Goal: Task Accomplishment & Management: Use online tool/utility

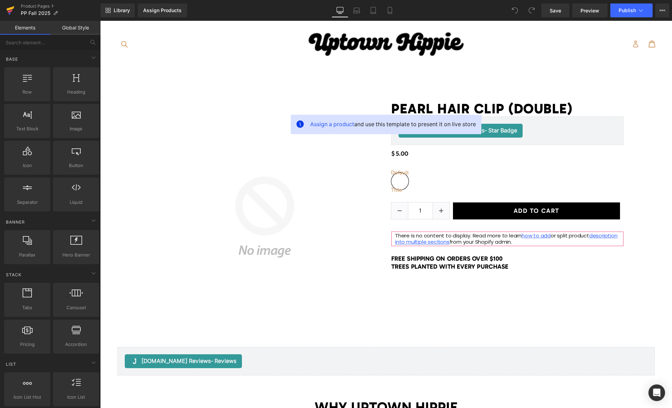
click at [12, 9] on icon at bounding box center [11, 8] width 8 height 5
click at [593, 12] on span "Preview" at bounding box center [590, 10] width 19 height 7
click at [656, 393] on icon "Open Intercom Messenger" at bounding box center [657, 392] width 8 height 9
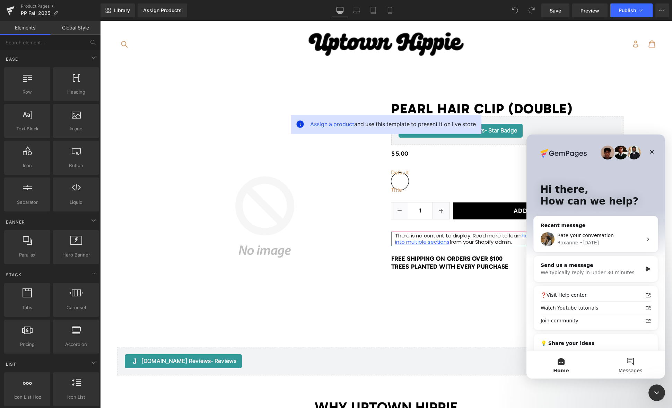
click at [628, 359] on button "Messages" at bounding box center [630, 365] width 69 height 28
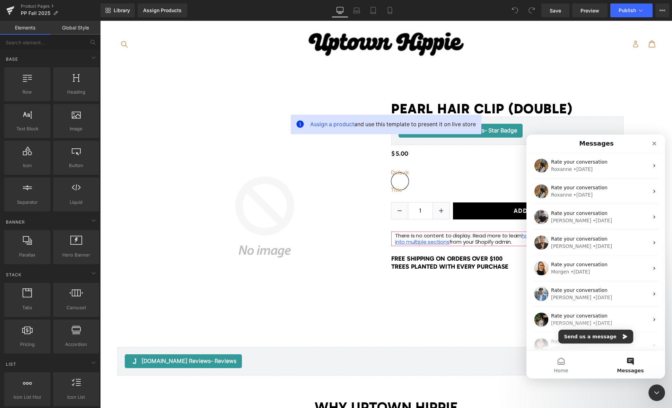
click at [629, 363] on button "Messages" at bounding box center [630, 365] width 69 height 28
click at [584, 333] on button "Send us a message" at bounding box center [595, 337] width 75 height 14
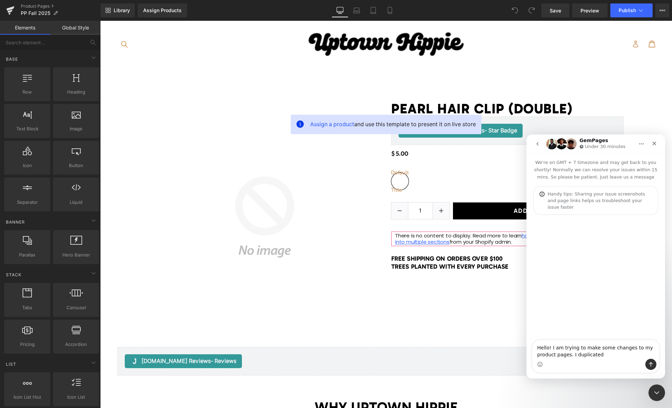
click at [604, 357] on textarea "Hello! I am trying to make some changes to my product pages. I duplicated" at bounding box center [595, 349] width 127 height 19
type textarea "Hello! I am trying to make some changes to my product pages. I duplicated my de…"
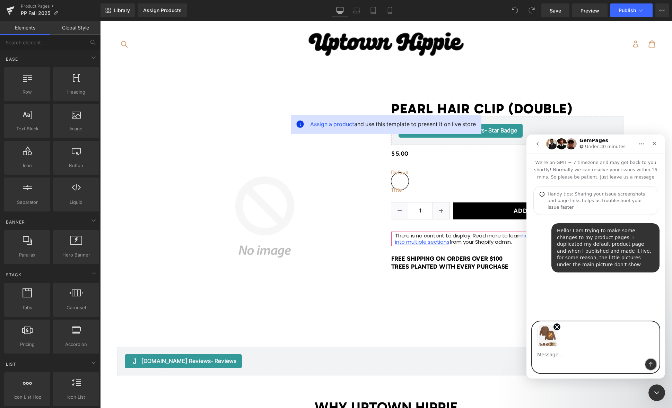
click at [649, 361] on button "Send a message…" at bounding box center [650, 364] width 11 height 11
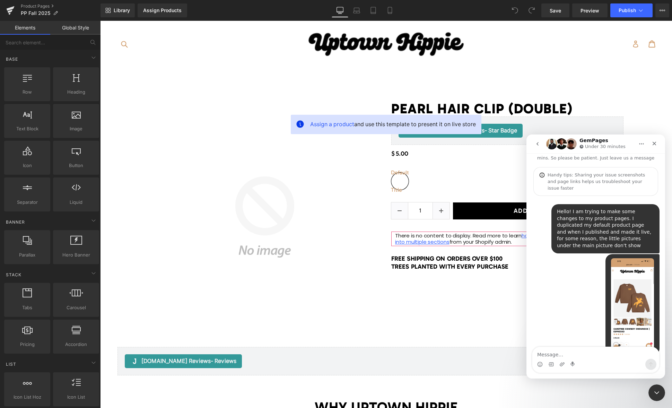
scroll to position [21, 0]
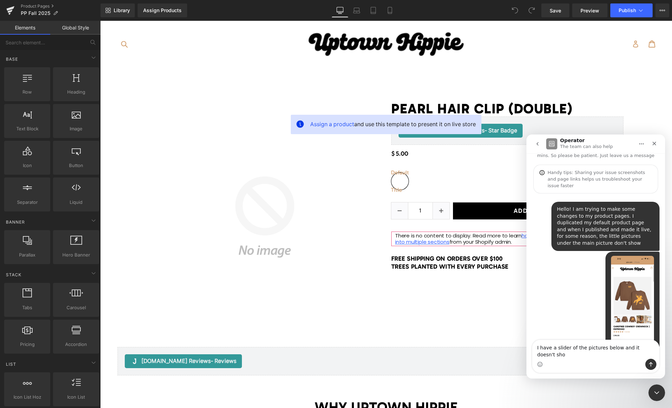
type textarea "I have a slider of the pictures below and it doesn't show"
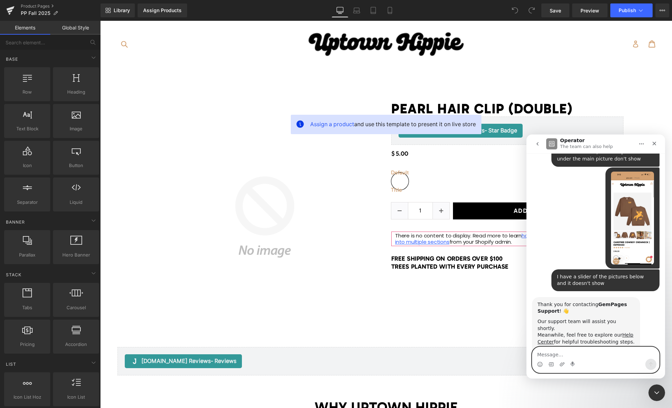
scroll to position [109, 0]
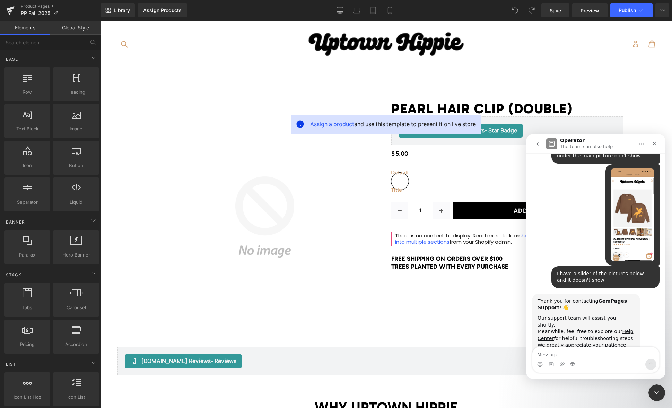
click at [535, 143] on icon "go back" at bounding box center [538, 144] width 6 height 6
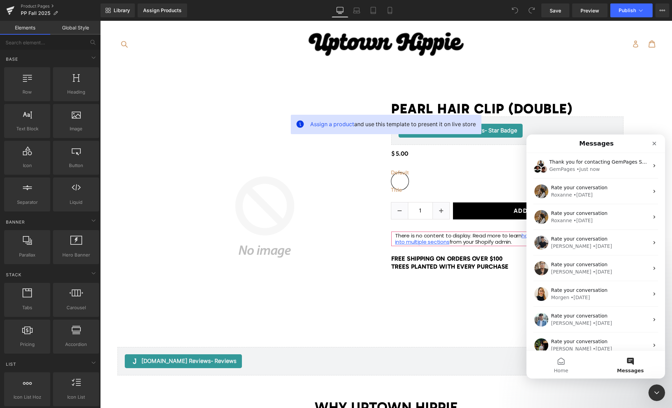
scroll to position [0, 0]
click at [612, 196] on div "Roxanne • 2d ago" at bounding box center [600, 194] width 98 height 7
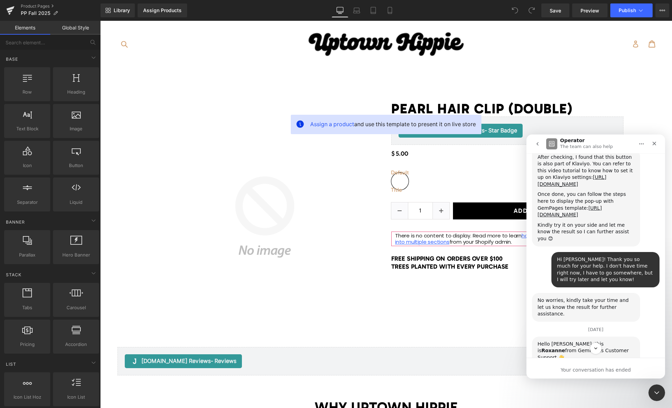
scroll to position [737, 0]
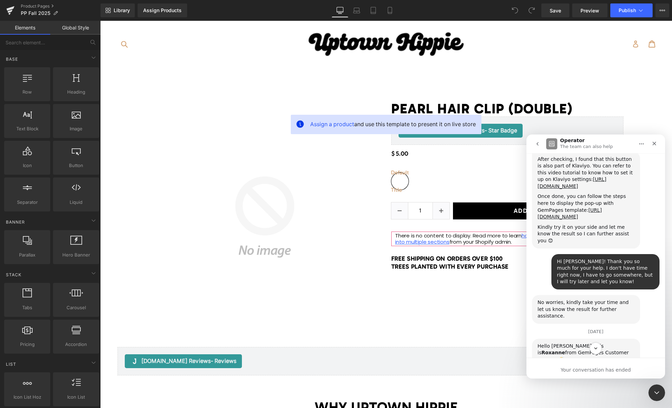
click at [540, 140] on button "go back" at bounding box center [537, 143] width 13 height 13
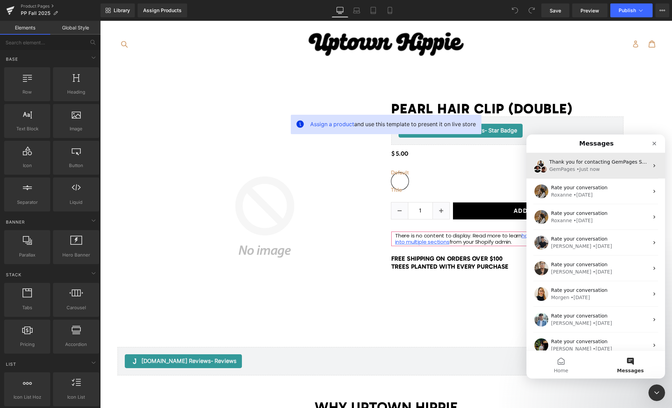
scroll to position [0, 0]
click at [625, 175] on div "Thank you for contacting GemPages Support! 👋 Our support team will assist you s…" at bounding box center [595, 166] width 139 height 26
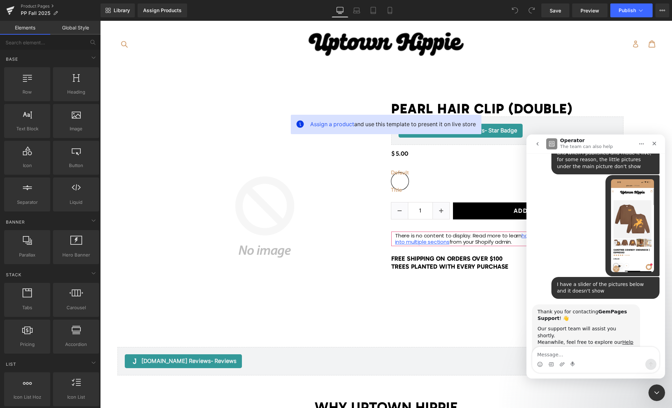
scroll to position [109, 0]
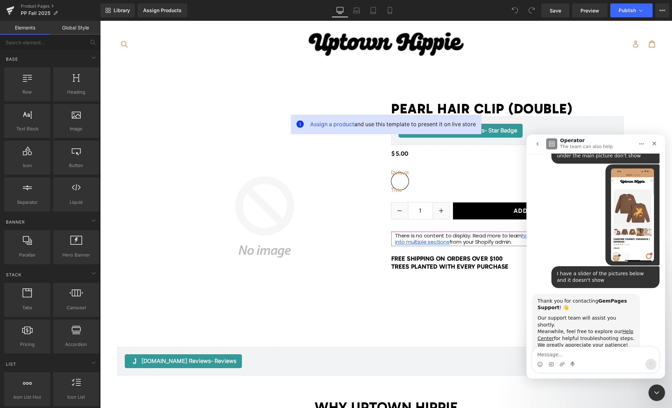
click at [6, 9] on div at bounding box center [336, 193] width 672 height 387
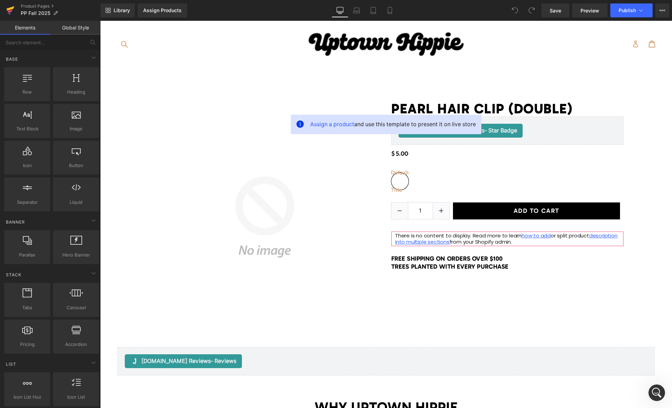
scroll to position [0, 0]
click at [10, 9] on icon at bounding box center [11, 8] width 8 height 5
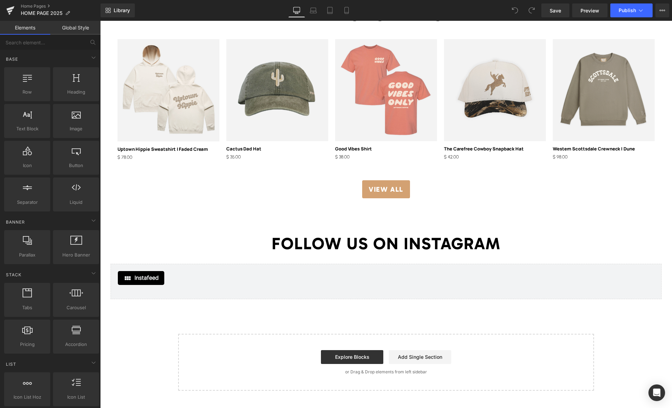
scroll to position [1291, 0]
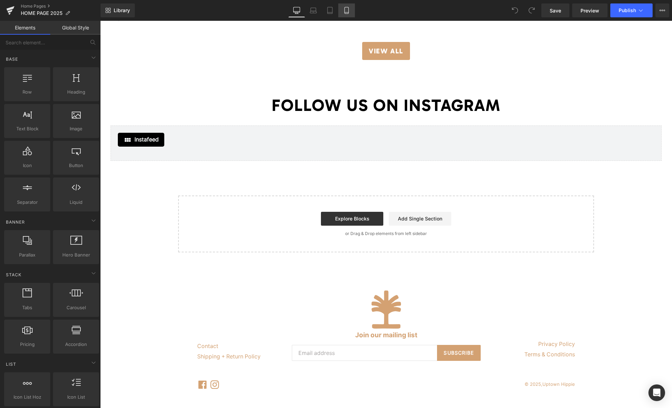
click at [344, 9] on icon at bounding box center [346, 10] width 7 height 7
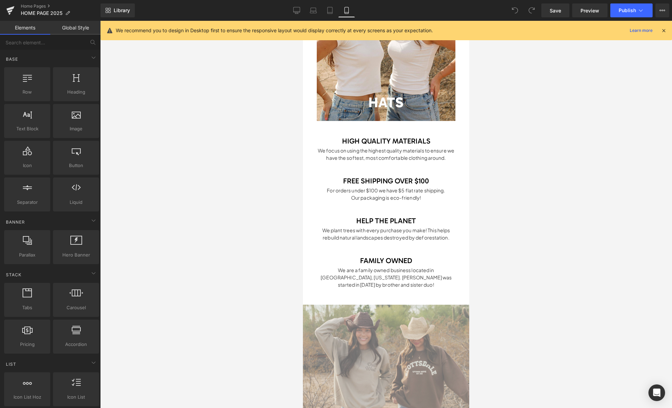
scroll to position [847, 0]
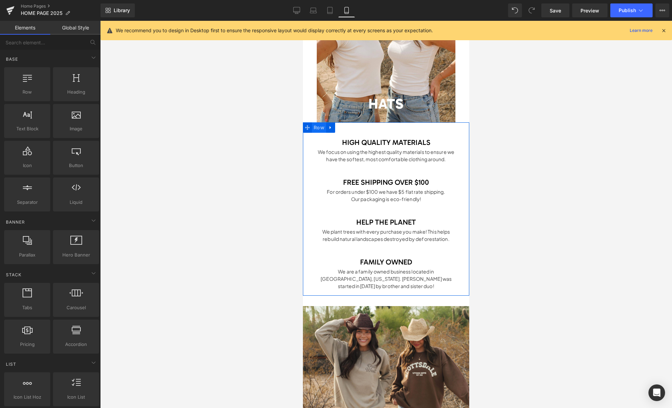
click at [318, 126] on span "Row" at bounding box center [319, 127] width 14 height 10
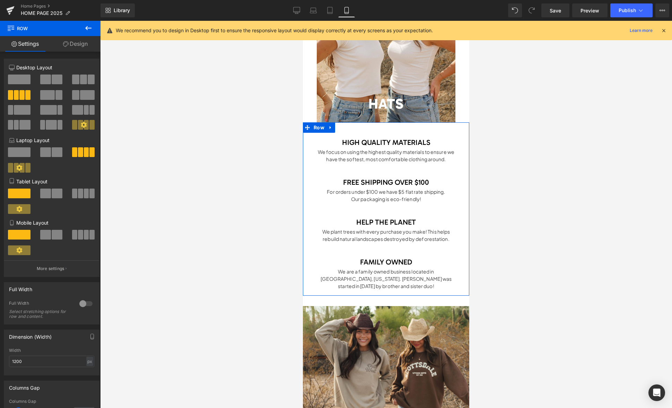
drag, startPoint x: 70, startPoint y: 44, endPoint x: 46, endPoint y: 76, distance: 39.3
click at [70, 44] on link "Design" at bounding box center [75, 44] width 50 height 16
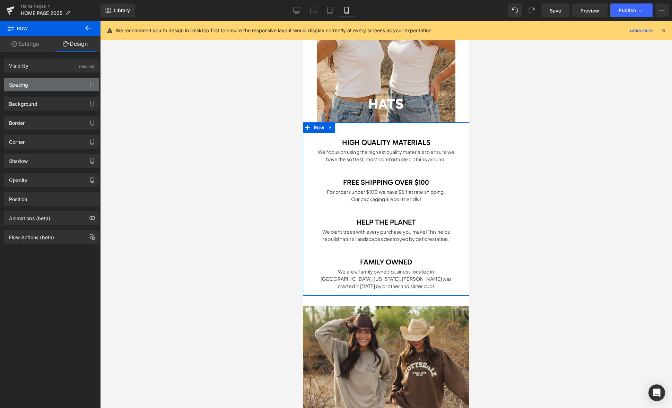
click at [44, 86] on div "Spacing" at bounding box center [51, 84] width 95 height 13
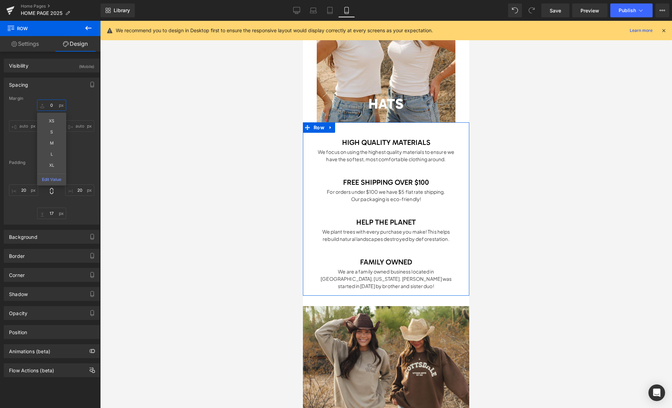
click at [54, 107] on input "0" at bounding box center [51, 104] width 29 height 11
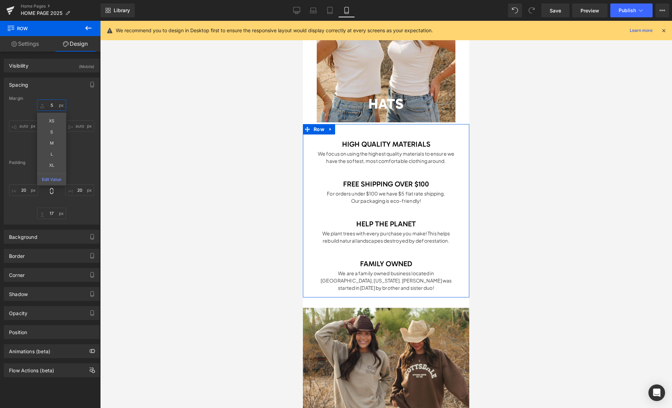
type input "5"
drag, startPoint x: 81, startPoint y: 140, endPoint x: 58, endPoint y: 146, distance: 24.1
click at [81, 139] on div "5 auto 0 auto" at bounding box center [51, 126] width 85 height 55
click at [53, 147] on input "0" at bounding box center [51, 148] width 29 height 11
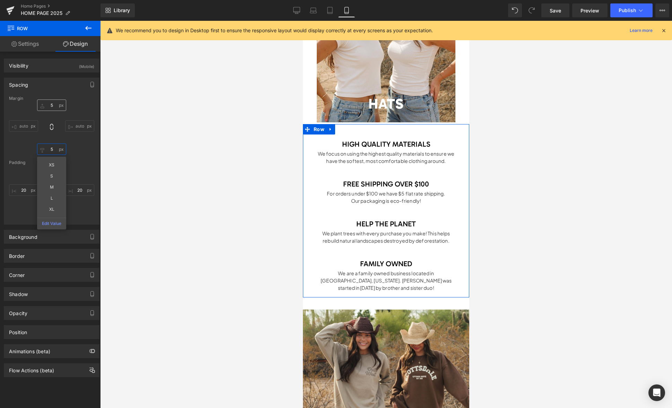
type input "5"
click at [53, 106] on input "5" at bounding box center [51, 104] width 29 height 11
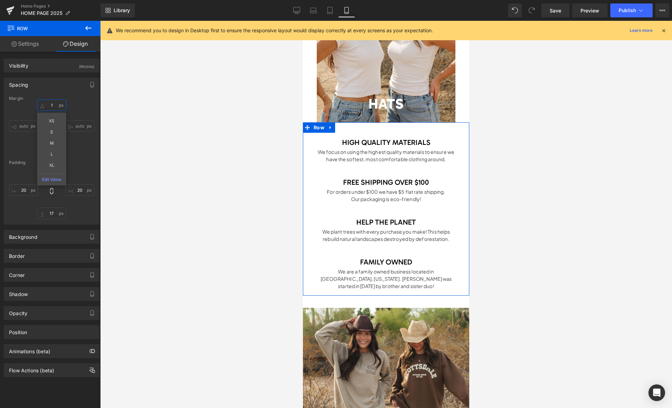
type input "10"
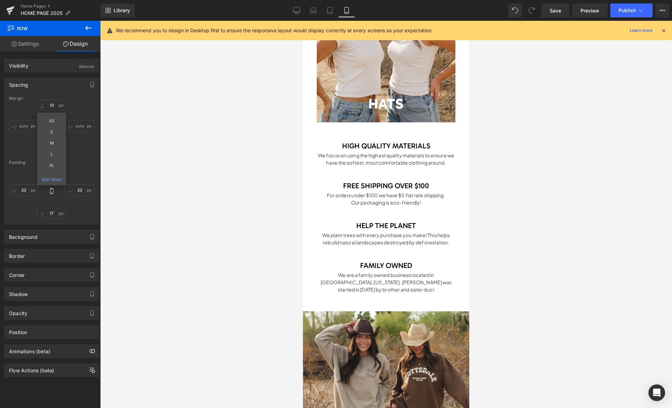
click at [186, 186] on div at bounding box center [386, 214] width 572 height 387
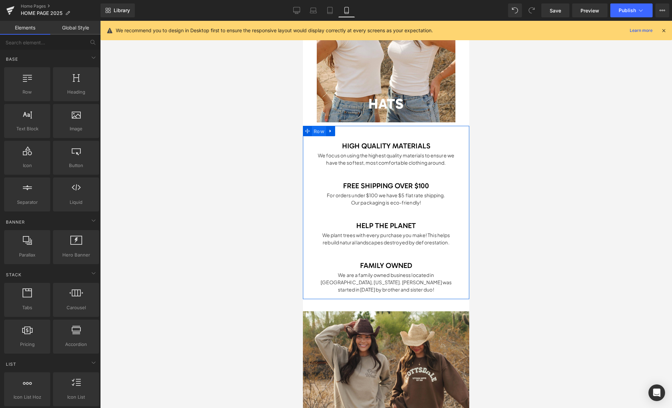
click at [316, 132] on span "Row" at bounding box center [319, 131] width 14 height 10
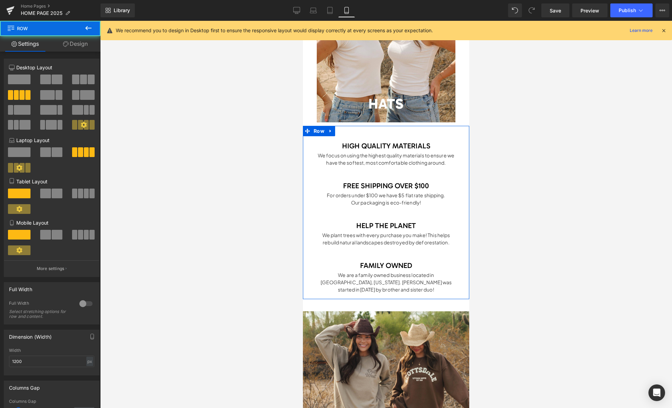
drag, startPoint x: 75, startPoint y: 42, endPoint x: 37, endPoint y: 72, distance: 48.1
click at [75, 42] on link "Design" at bounding box center [75, 44] width 50 height 16
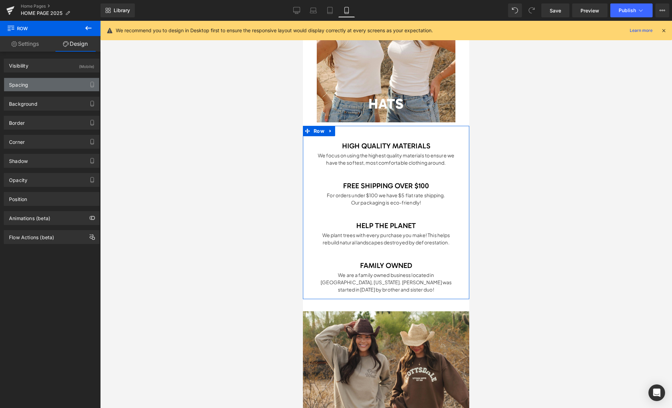
click at [27, 84] on div "Spacing" at bounding box center [18, 83] width 19 height 10
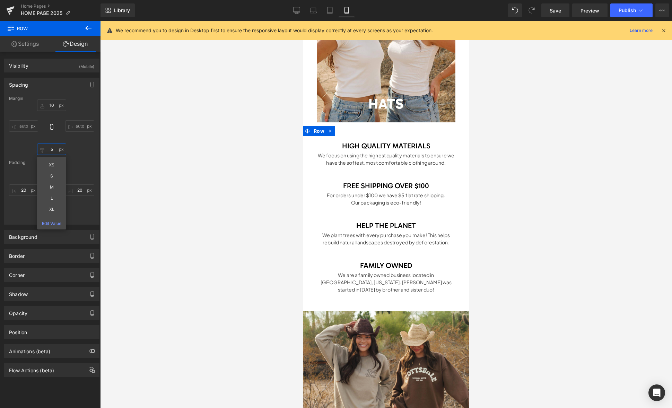
click at [54, 151] on input "text" at bounding box center [51, 148] width 29 height 11
type input "8"
click at [408, 159] on link at bounding box center [404, 158] width 7 height 8
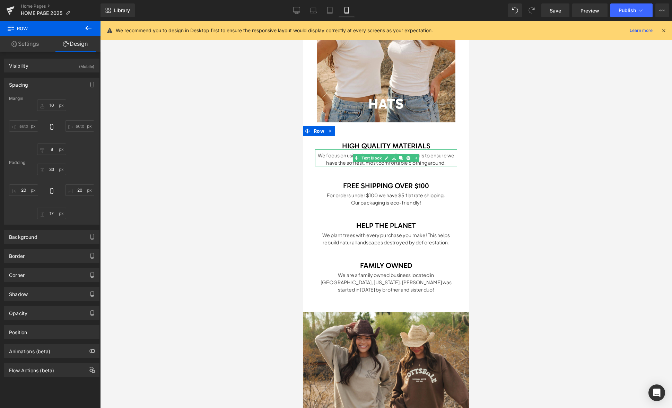
click at [444, 161] on div "We focus on using the highest quality materials to ensure we have the softest, …" at bounding box center [386, 157] width 142 height 17
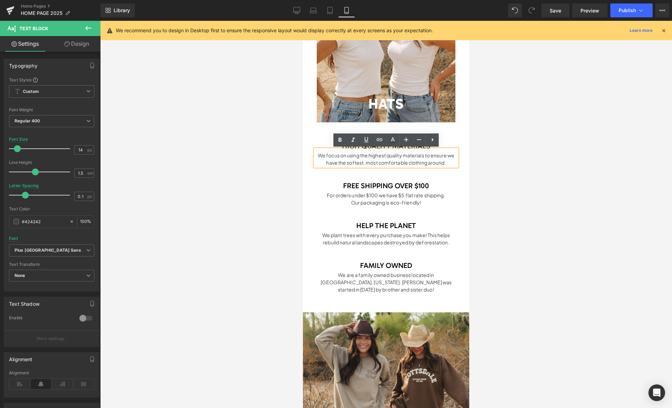
drag, startPoint x: 430, startPoint y: 160, endPoint x: 298, endPoint y: 151, distance: 132.4
click at [303, 151] on html "Skip to content Submit New Arrivals The Good Stuff .cls-1{fill:#231f20} expand …" at bounding box center [386, 168] width 166 height 1989
click at [65, 250] on b "Plus Jakarta Sans" at bounding box center [51, 250] width 72 height 6
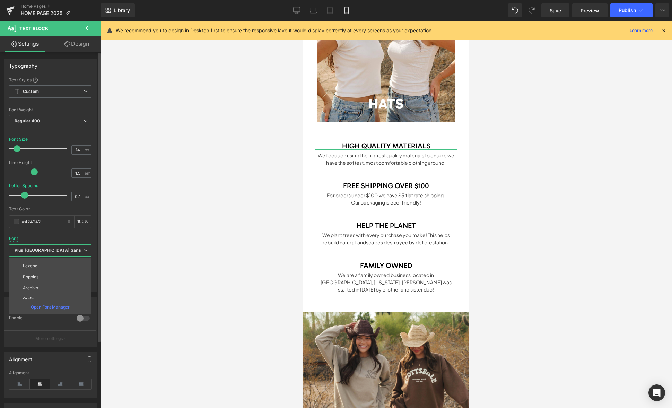
scroll to position [89, 0]
click at [46, 273] on li "Poppins" at bounding box center [52, 273] width 86 height 11
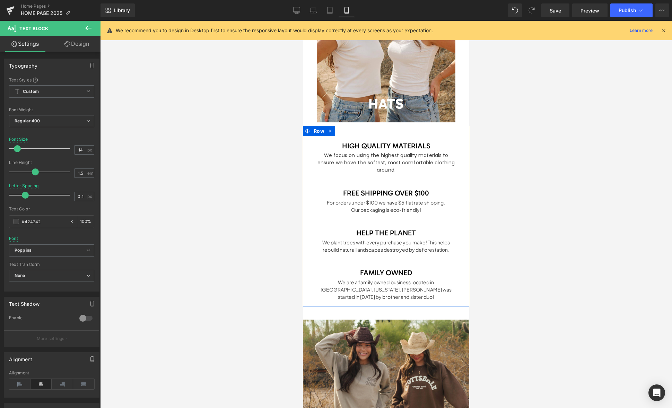
click at [387, 214] on div "HELP THE PLANET Text Block We plant trees with every purchase you make! This he…" at bounding box center [386, 234] width 153 height 40
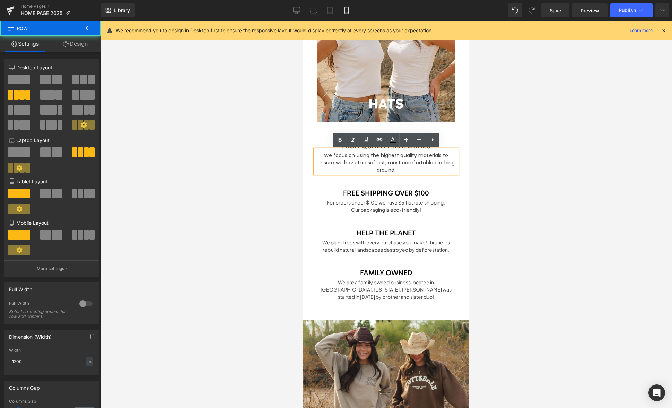
click at [458, 214] on div "HELP THE PLANET Text Block We plant trees with every purchase you make! This he…" at bounding box center [386, 234] width 153 height 40
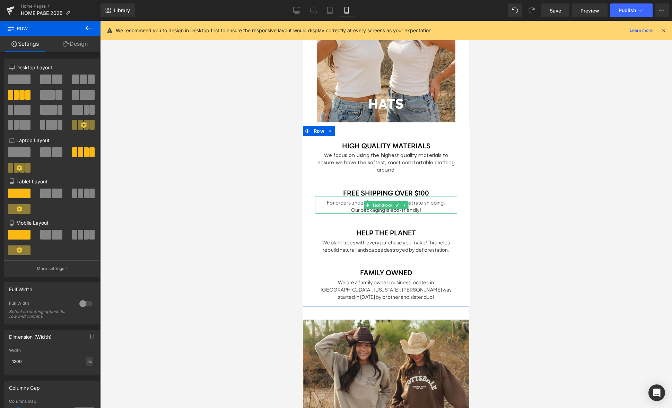
click at [417, 206] on div "Our packaging is eco-friendly!" at bounding box center [386, 209] width 142 height 7
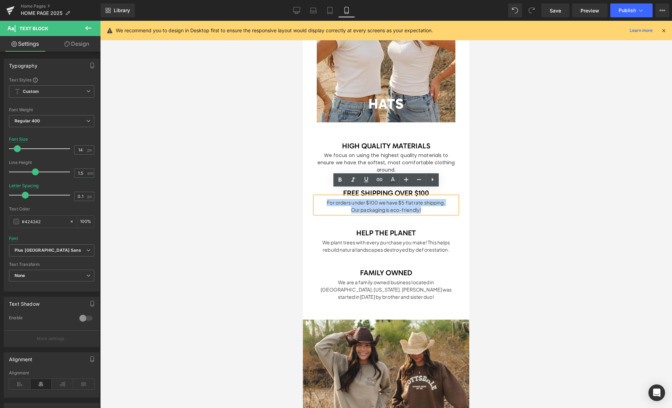
drag, startPoint x: 423, startPoint y: 203, endPoint x: 307, endPoint y: 189, distance: 117.0
click at [307, 189] on div "HIGH QUALITY MATERIALS Text Block We focus on using the highest quality materia…" at bounding box center [386, 216] width 166 height 181
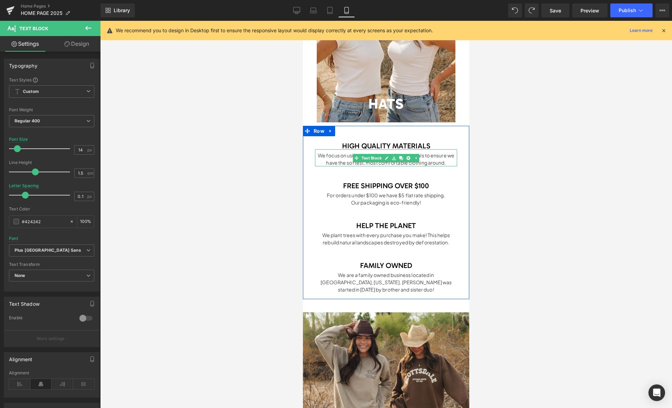
click at [450, 160] on div "We focus on using the highest quality materials to ensure we have the softest, …" at bounding box center [386, 157] width 142 height 17
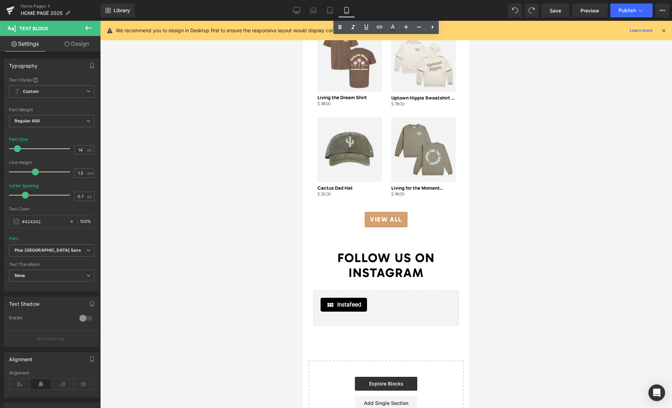
scroll to position [1383, 0]
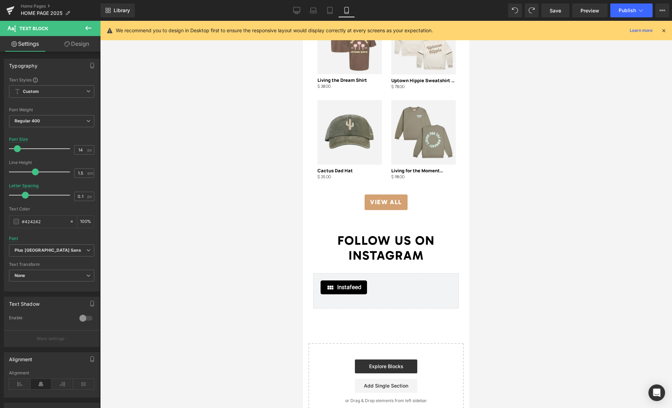
click at [90, 29] on icon at bounding box center [88, 28] width 8 height 8
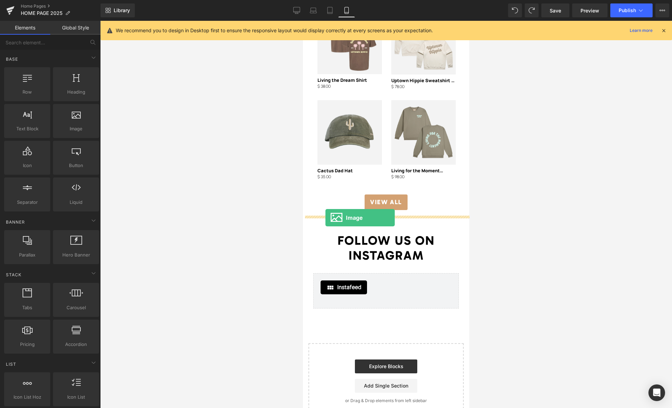
drag, startPoint x: 380, startPoint y: 141, endPoint x: 325, endPoint y: 218, distance: 94.0
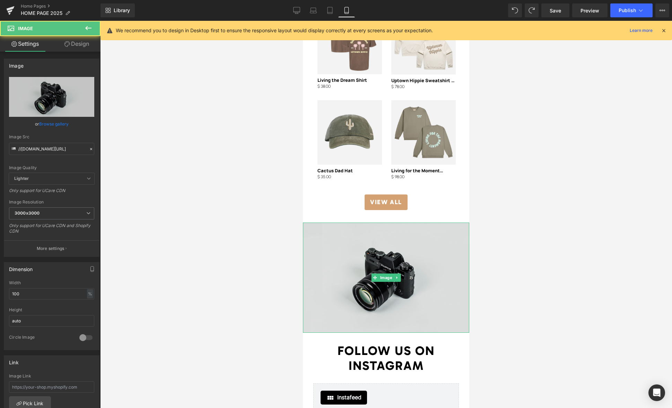
drag, startPoint x: 409, startPoint y: 315, endPoint x: 404, endPoint y: 298, distance: 17.0
click at [409, 315] on img at bounding box center [386, 278] width 166 height 110
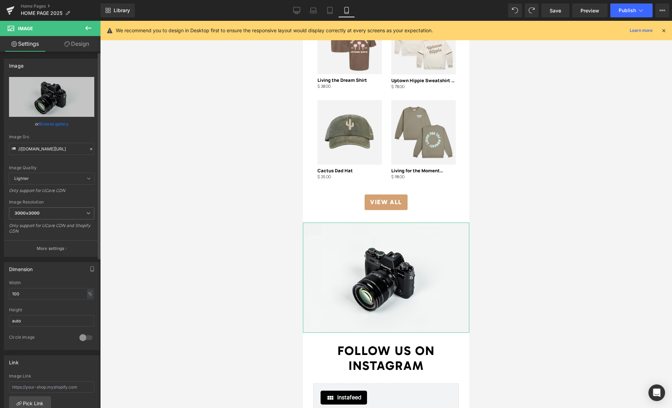
click at [57, 125] on link "Browse gallery" at bounding box center [53, 124] width 29 height 12
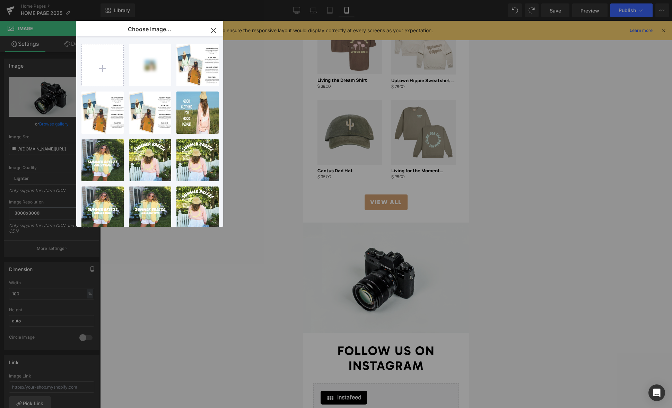
type input "C:\fakepath\Happy Birthday Polaroid Photo Collage Instagram Story copy.jpg"
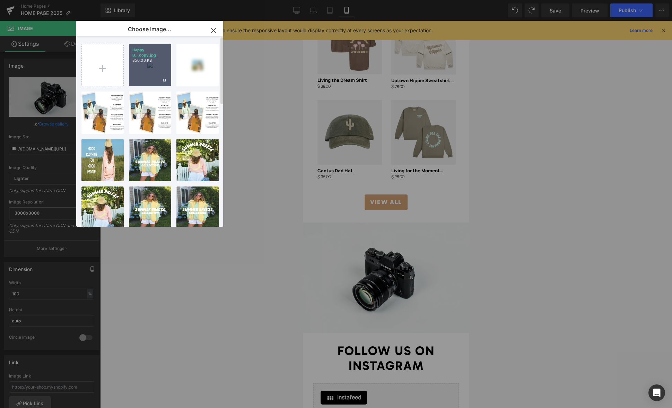
click at [153, 73] on div "Happy B...copy.jpg 850.06 KB" at bounding box center [150, 65] width 42 height 42
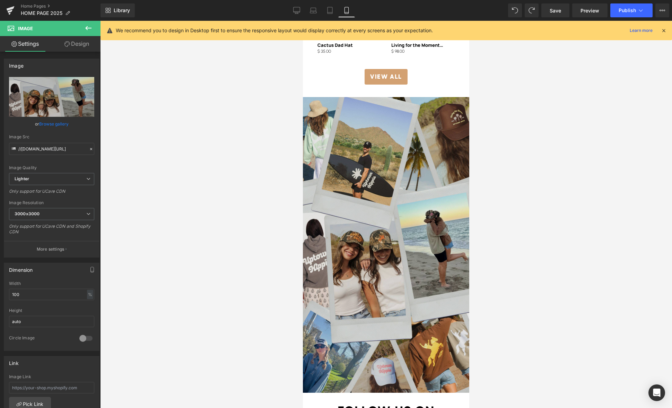
scroll to position [1504, 0]
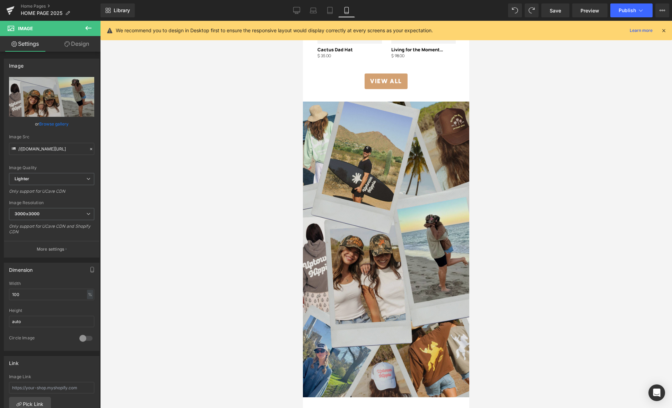
click at [338, 142] on img at bounding box center [386, 250] width 166 height 296
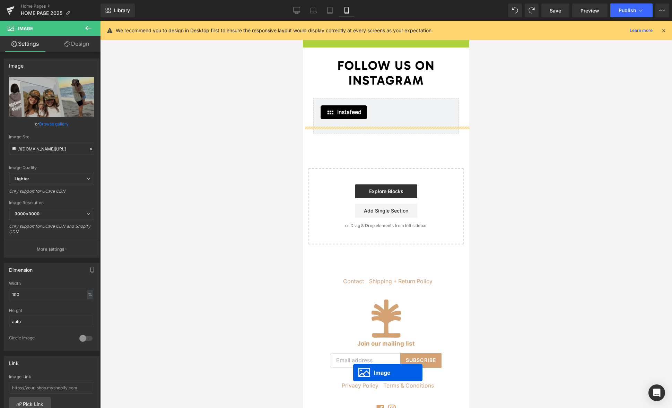
scroll to position [1612, 0]
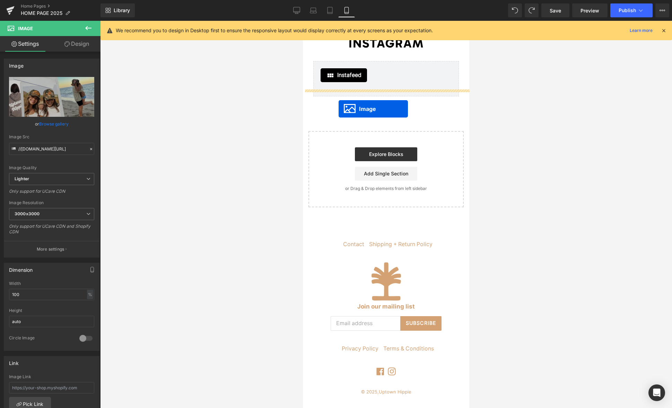
drag, startPoint x: 375, startPoint y: 171, endPoint x: 338, endPoint y: 108, distance: 72.6
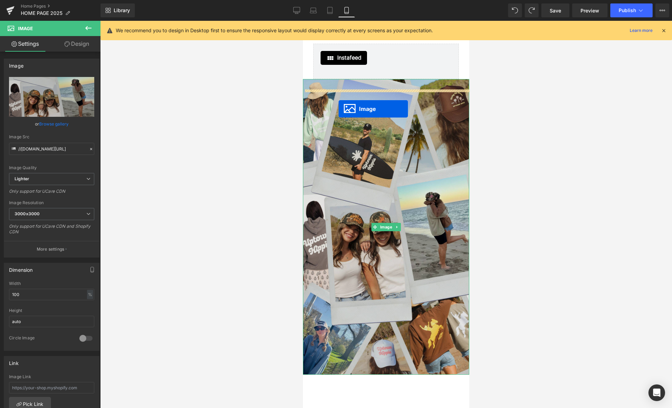
scroll to position [1595, 0]
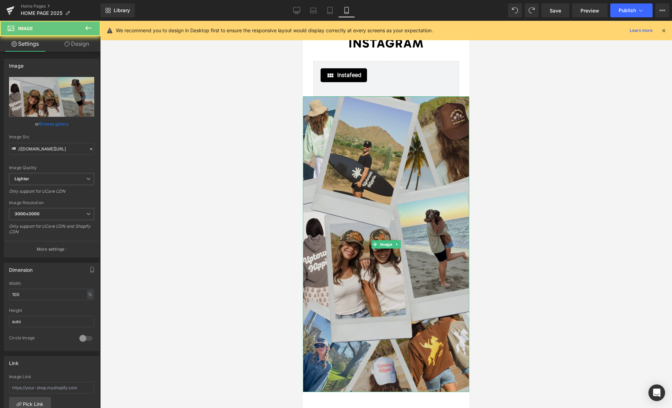
click at [359, 158] on img at bounding box center [386, 244] width 166 height 296
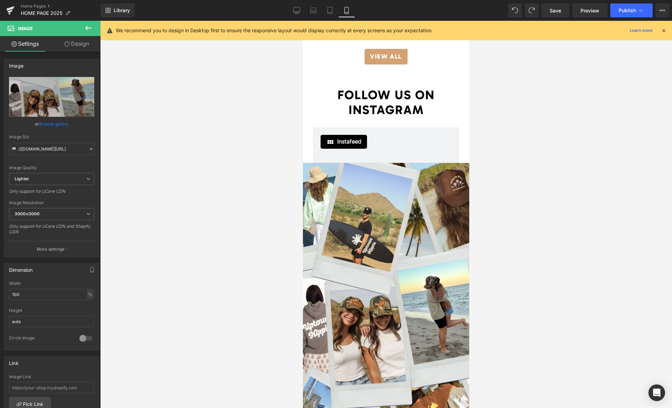
scroll to position [1526, 0]
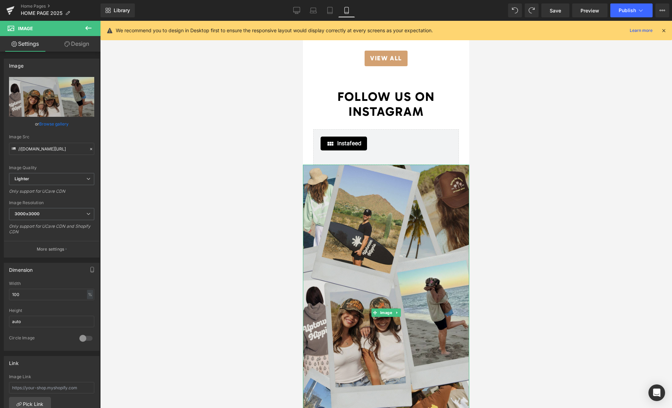
drag, startPoint x: 322, startPoint y: 236, endPoint x: 319, endPoint y: 234, distance: 3.7
click at [322, 236] on img at bounding box center [386, 313] width 166 height 296
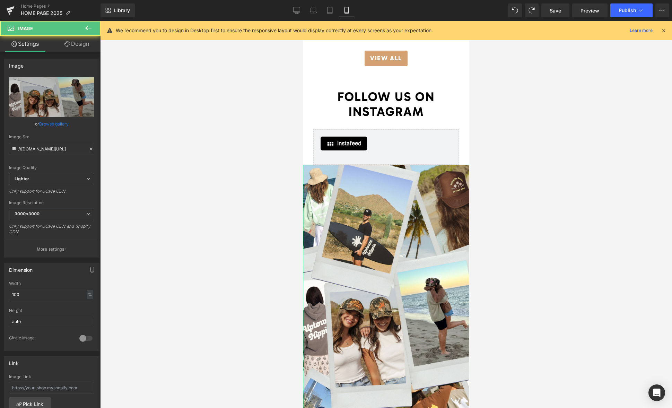
drag, startPoint x: 74, startPoint y: 44, endPoint x: 87, endPoint y: 71, distance: 29.8
click at [74, 44] on link "Design" at bounding box center [77, 44] width 50 height 16
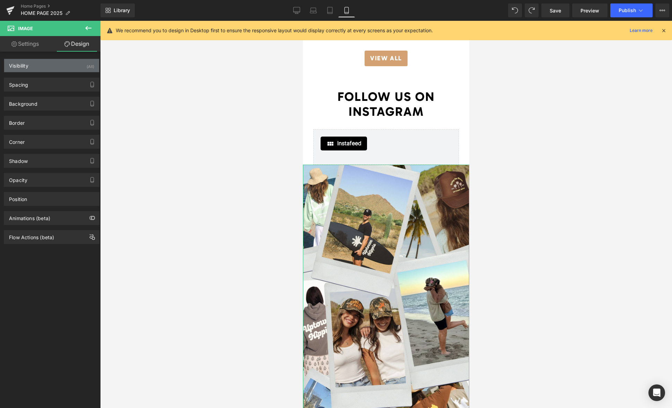
click at [62, 70] on div "Visibility (All)" at bounding box center [51, 65] width 95 height 13
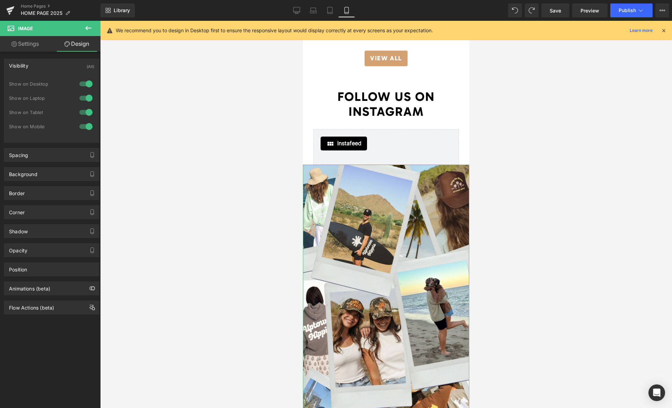
click at [79, 85] on div at bounding box center [86, 83] width 17 height 11
drag, startPoint x: 80, startPoint y: 99, endPoint x: 80, endPoint y: 107, distance: 8.0
click at [80, 99] on div at bounding box center [86, 98] width 17 height 11
click at [80, 113] on div at bounding box center [86, 112] width 17 height 11
click at [85, 29] on icon at bounding box center [88, 28] width 8 height 8
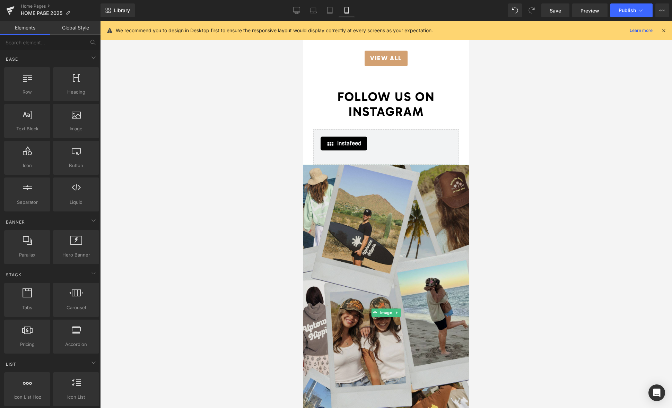
click at [393, 220] on img at bounding box center [386, 313] width 166 height 296
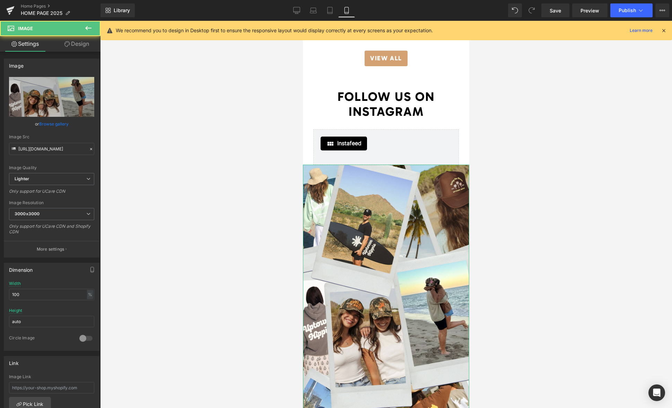
click at [75, 44] on link "Design" at bounding box center [77, 44] width 50 height 16
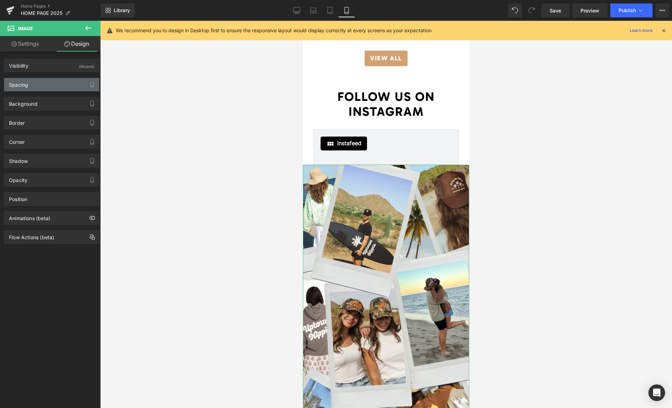
click at [34, 85] on div "Spacing" at bounding box center [51, 84] width 95 height 13
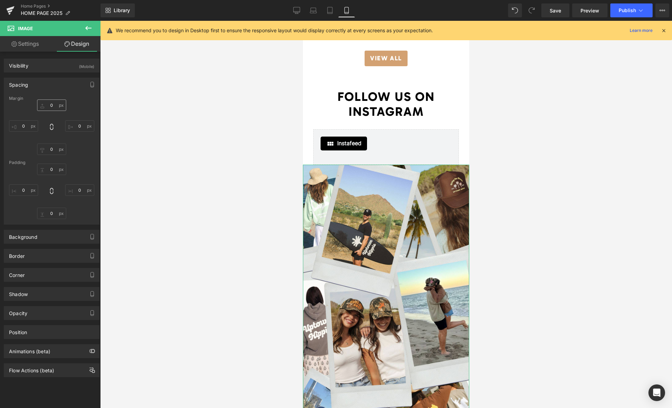
drag, startPoint x: 55, startPoint y: 99, endPoint x: 54, endPoint y: 104, distance: 5.2
click at [54, 102] on div "Margin Padding" at bounding box center [51, 160] width 95 height 128
click at [54, 104] on input "text" at bounding box center [51, 104] width 29 height 11
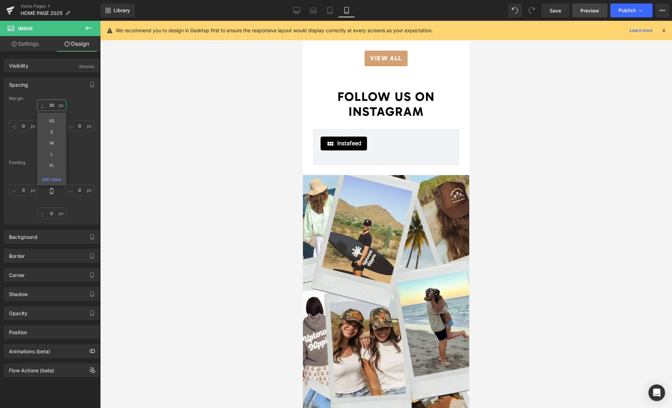
type input "30"
click at [598, 10] on span "Preview" at bounding box center [590, 10] width 19 height 7
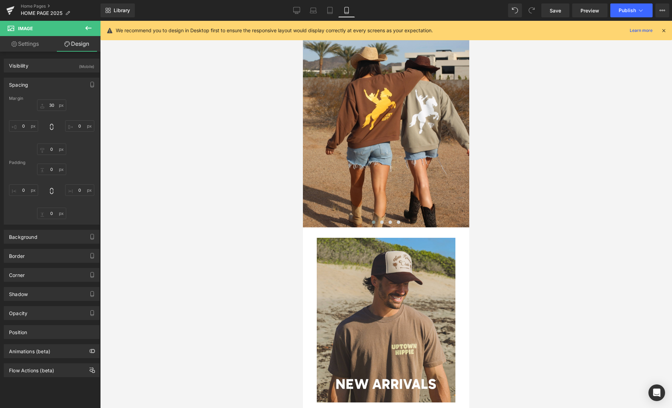
scroll to position [0, 0]
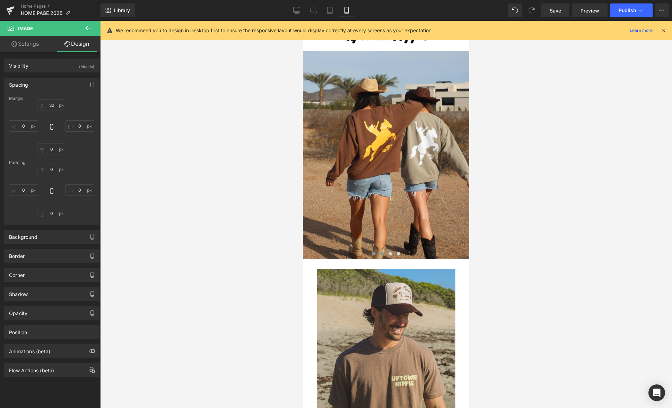
click at [382, 253] on span at bounding box center [381, 253] width 3 height 3
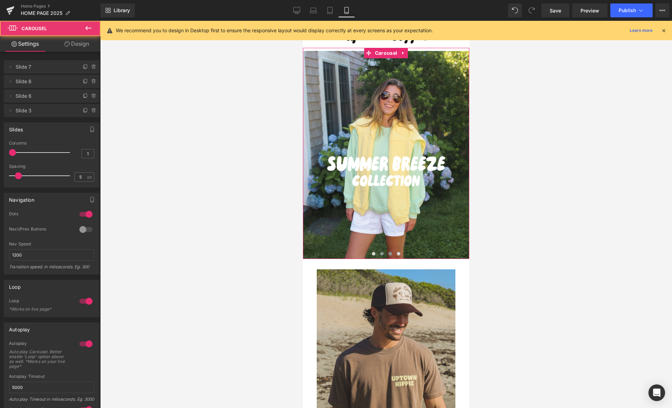
click at [389, 253] on span at bounding box center [390, 253] width 3 height 3
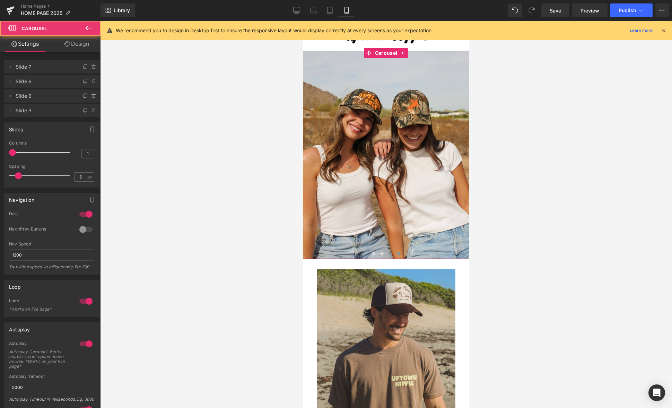
click at [399, 254] on span at bounding box center [398, 253] width 3 height 3
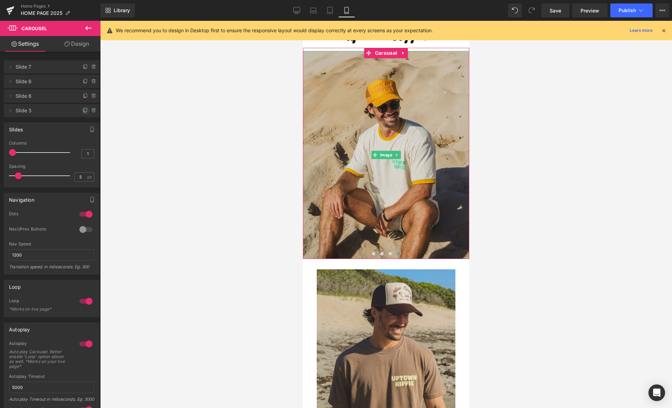
click at [83, 110] on icon at bounding box center [86, 111] width 6 height 6
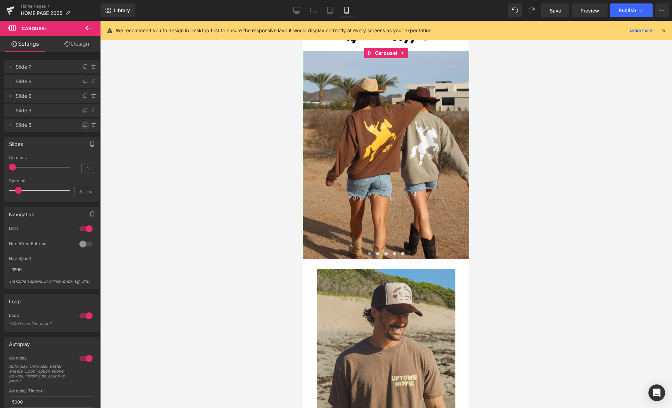
click at [83, 126] on icon at bounding box center [86, 125] width 6 height 6
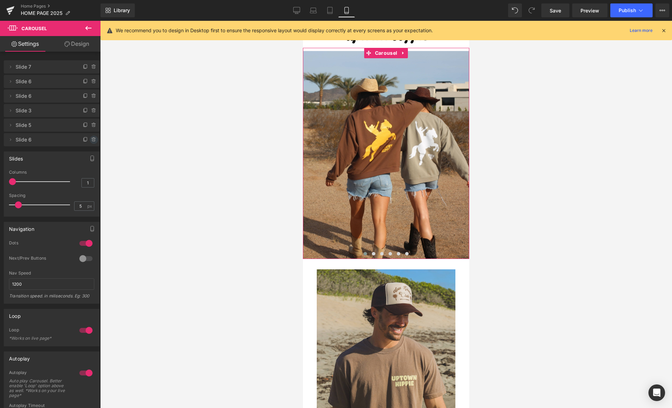
click at [93, 138] on icon at bounding box center [93, 138] width 1 height 1
drag, startPoint x: 78, startPoint y: 140, endPoint x: 66, endPoint y: 137, distance: 12.4
click at [78, 140] on button "Delete" at bounding box center [87, 140] width 22 height 9
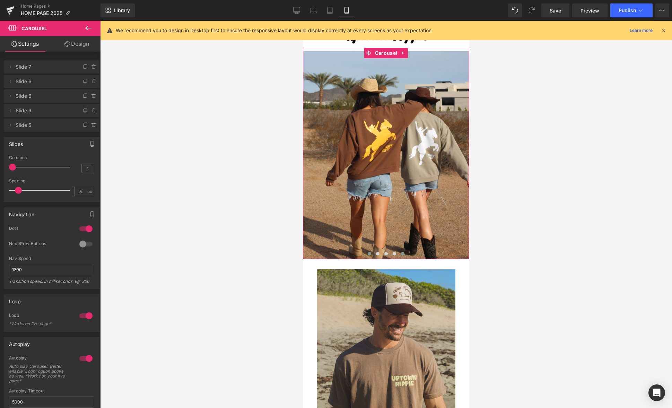
click at [402, 254] on span at bounding box center [402, 253] width 3 height 3
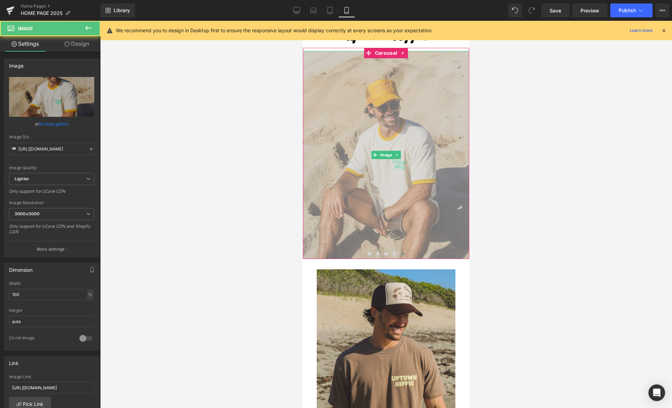
click at [407, 207] on img at bounding box center [386, 155] width 166 height 208
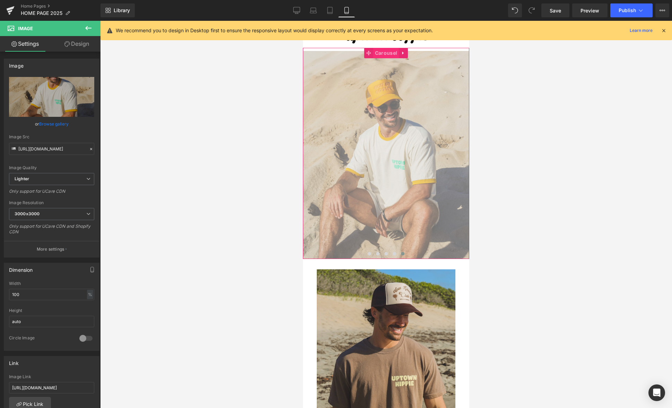
click at [383, 54] on span "Carousel" at bounding box center [386, 53] width 26 height 10
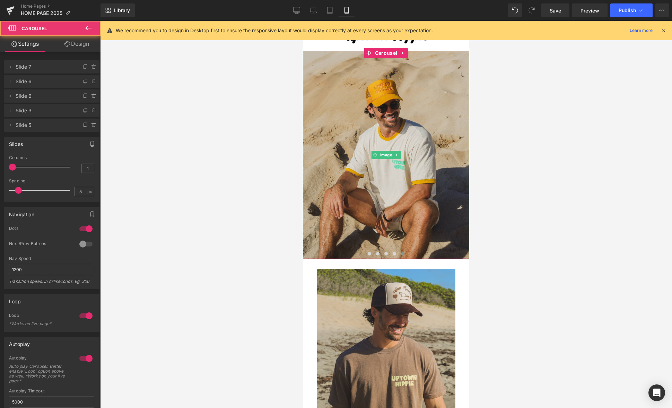
drag, startPoint x: 90, startPoint y: 125, endPoint x: 99, endPoint y: 124, distance: 9.0
click at [91, 125] on icon at bounding box center [94, 125] width 6 height 6
click at [83, 126] on button "Delete" at bounding box center [87, 125] width 22 height 9
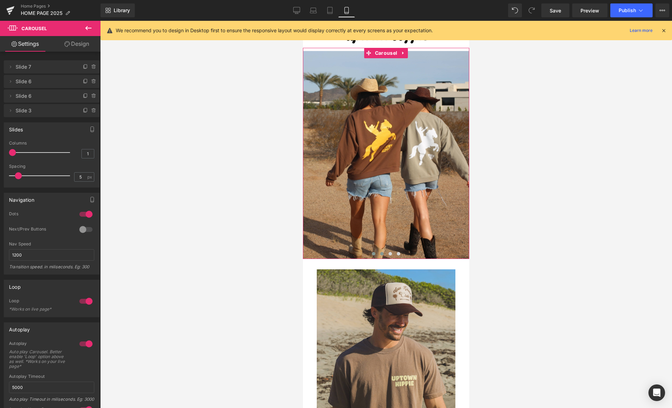
click at [379, 255] on button at bounding box center [382, 253] width 8 height 7
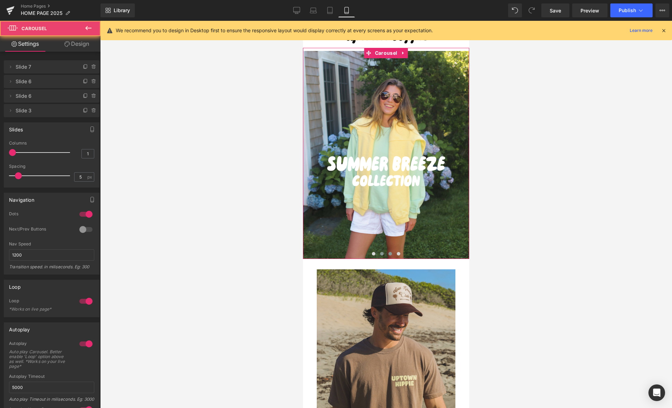
click at [391, 254] on span at bounding box center [390, 253] width 3 height 3
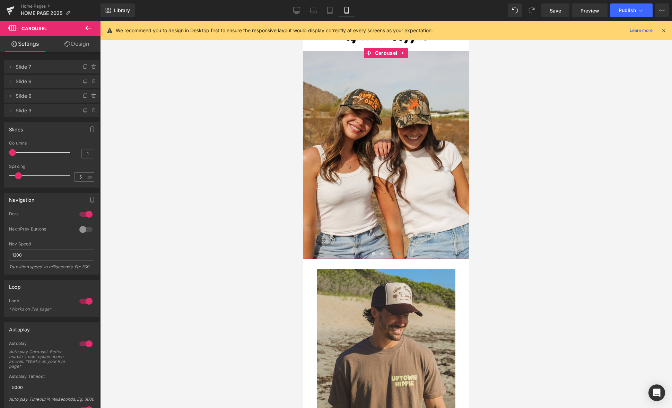
click at [399, 254] on span at bounding box center [398, 253] width 3 height 3
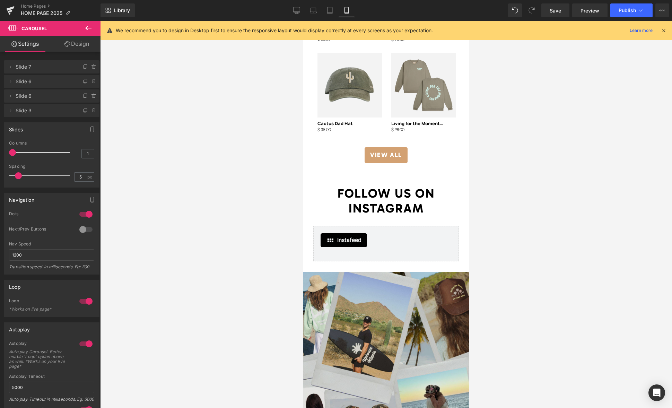
scroll to position [1418, 0]
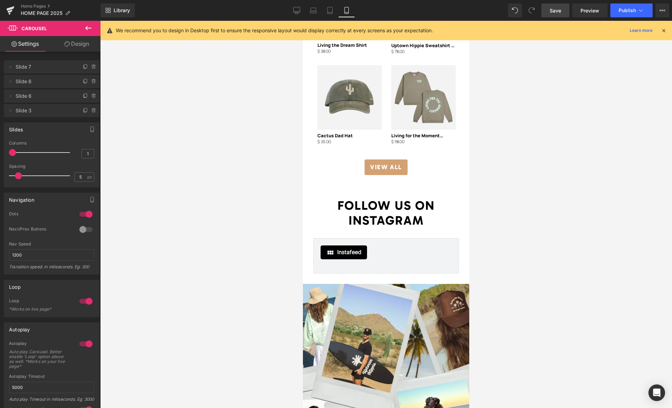
click at [559, 13] on span "Save" at bounding box center [555, 10] width 11 height 7
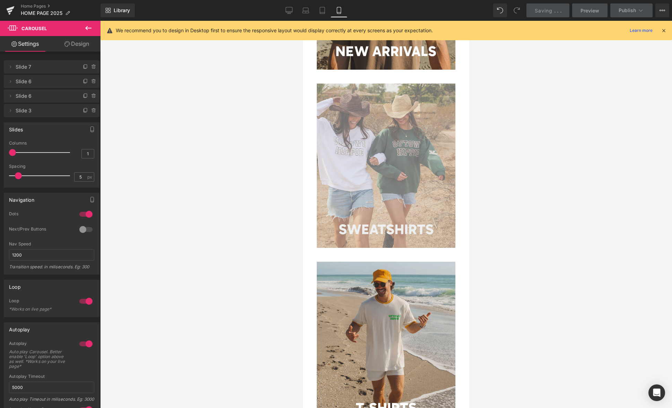
scroll to position [0, 0]
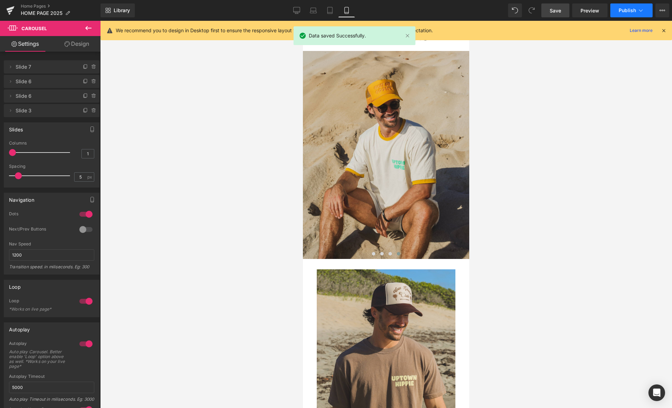
click at [636, 13] on span "Publish" at bounding box center [627, 11] width 17 height 6
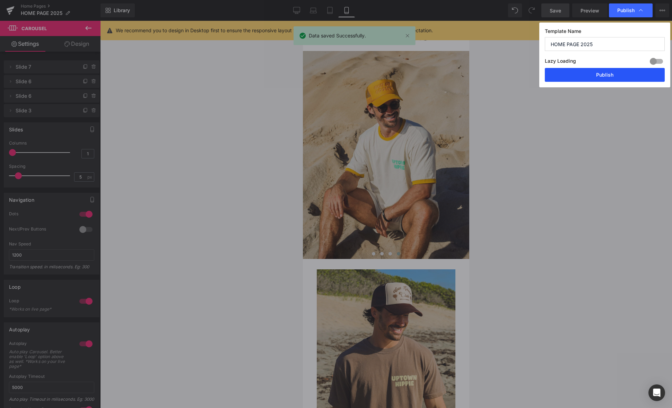
click at [608, 75] on button "Publish" at bounding box center [605, 75] width 120 height 14
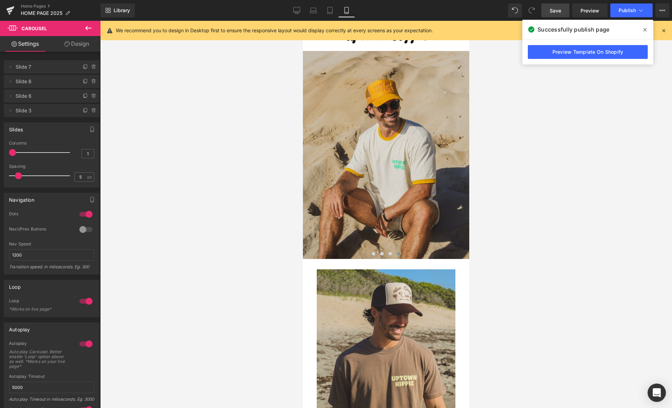
click at [655, 393] on icon "Open Intercom Messenger" at bounding box center [656, 392] width 9 height 9
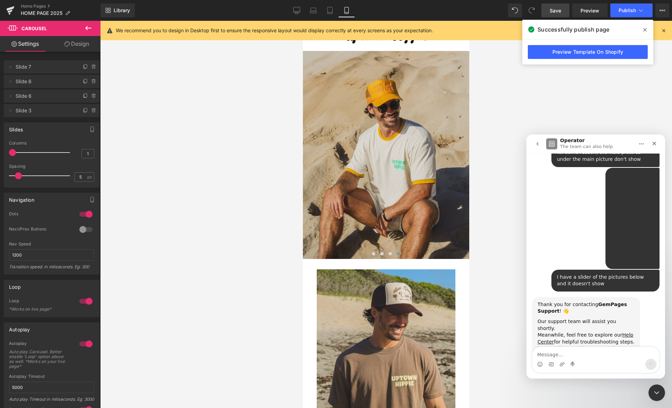
scroll to position [109, 0]
